Goal: Information Seeking & Learning: Compare options

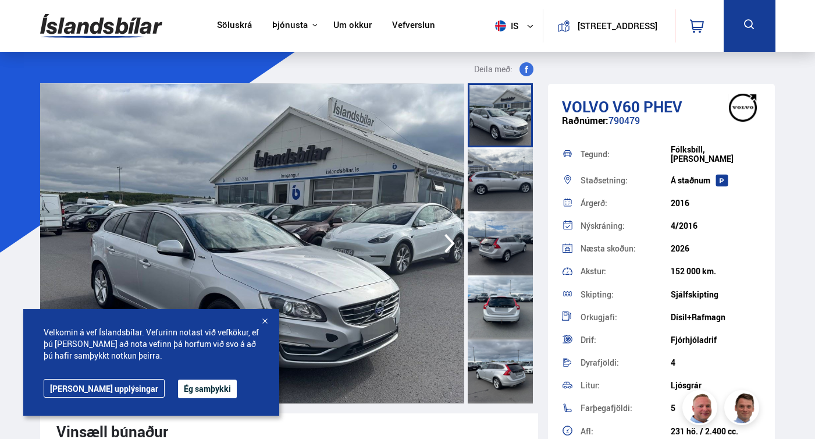
click at [263, 320] on div at bounding box center [265, 322] width 12 height 12
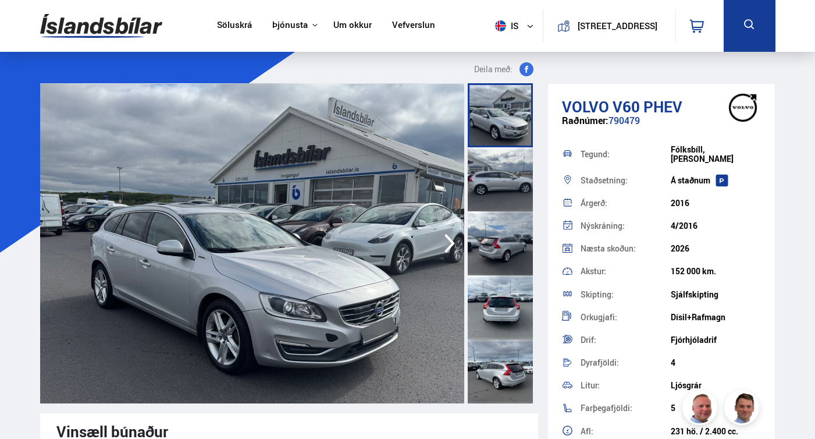
click at [527, 25] on icon at bounding box center [530, 25] width 6 height 3
click at [496, 45] on link "en" at bounding box center [509, 49] width 62 height 16
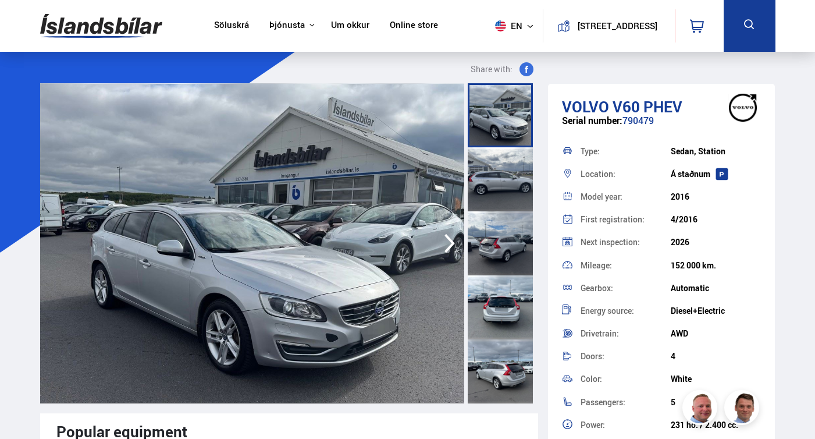
click at [404, 26] on link "Online store" at bounding box center [414, 26] width 48 height 12
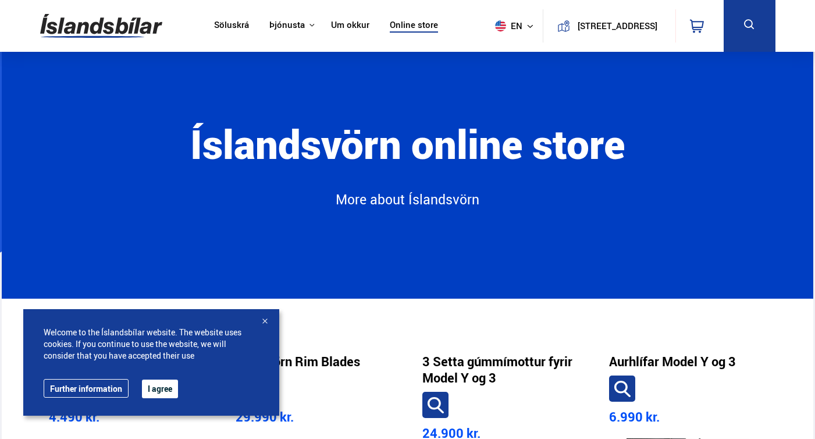
click at [230, 20] on link "Söluskrá" at bounding box center [231, 26] width 35 height 12
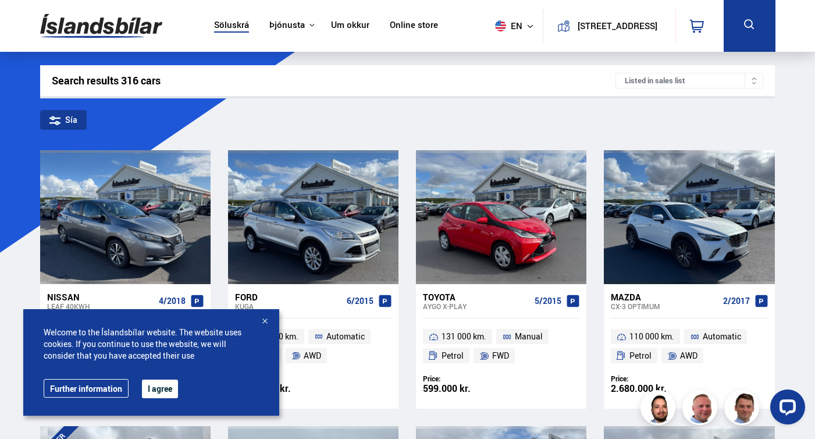
click at [264, 316] on div at bounding box center [265, 322] width 12 height 12
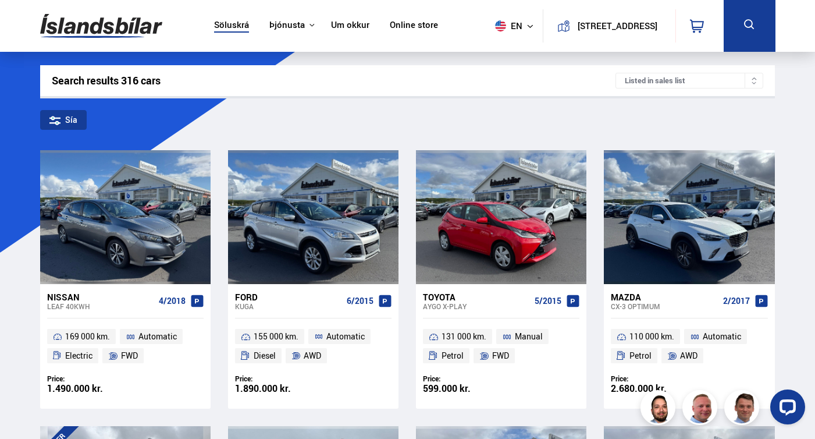
click at [115, 79] on div "Search results 316 cars" at bounding box center [334, 80] width 564 height 12
click at [75, 113] on div "Sía" at bounding box center [63, 120] width 47 height 20
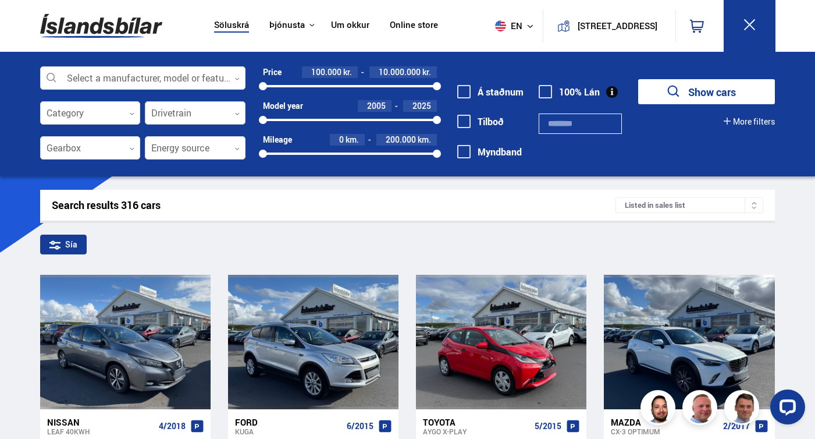
click at [193, 112] on div at bounding box center [195, 113] width 101 height 23
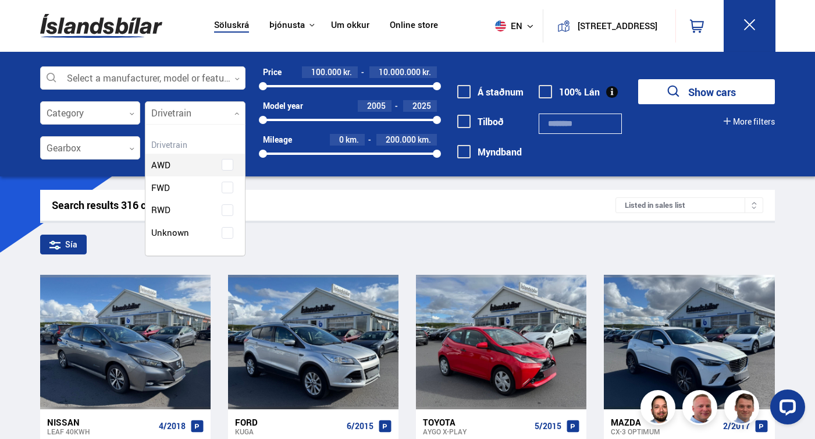
scroll to position [153, 99]
click at [229, 162] on div "AWD" at bounding box center [194, 156] width 99 height 40
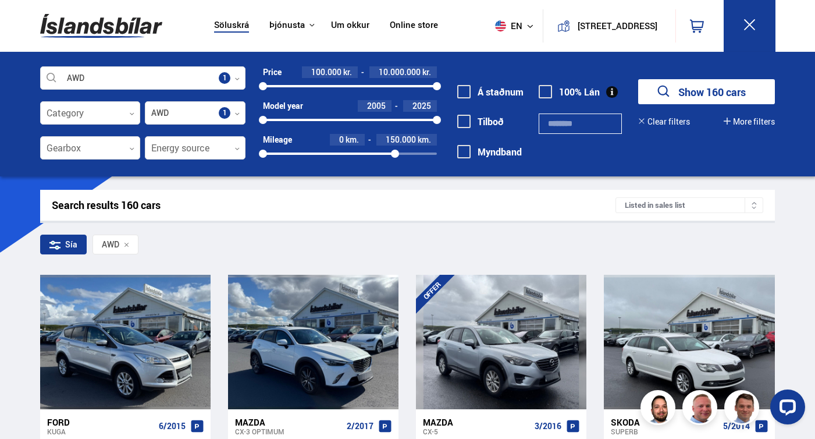
drag, startPoint x: 436, startPoint y: 154, endPoint x: 395, endPoint y: 154, distance: 40.7
click at [395, 154] on div at bounding box center [395, 153] width 8 height 8
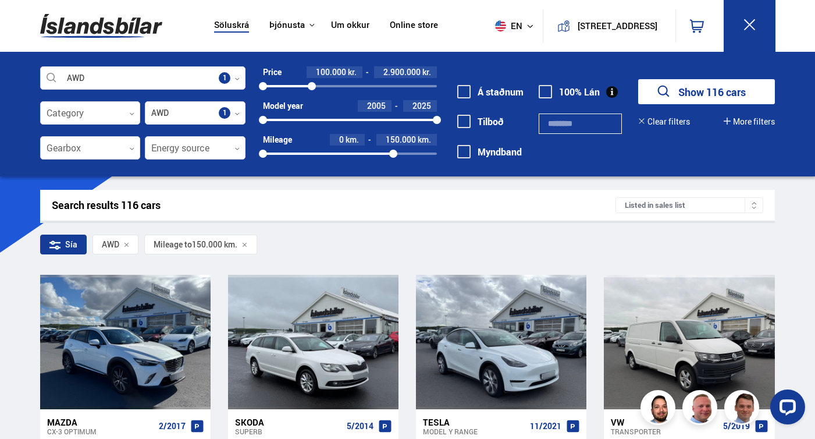
drag, startPoint x: 437, startPoint y: 88, endPoint x: 312, endPoint y: 88, distance: 125.1
click at [312, 88] on div at bounding box center [312, 86] width 8 height 8
